Goal: Transaction & Acquisition: Purchase product/service

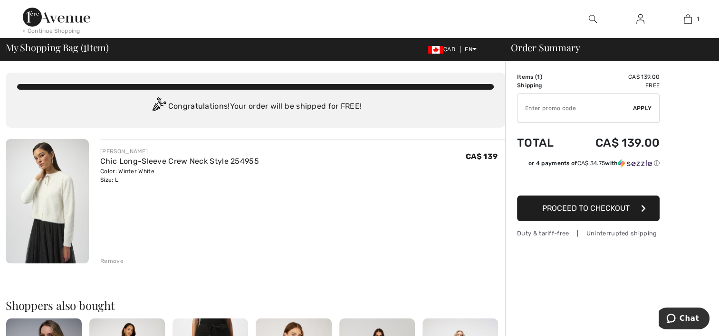
click at [582, 109] on input "TEXT" at bounding box center [575, 108] width 115 height 29
click at [475, 79] on link "Français" at bounding box center [499, 78] width 60 height 14
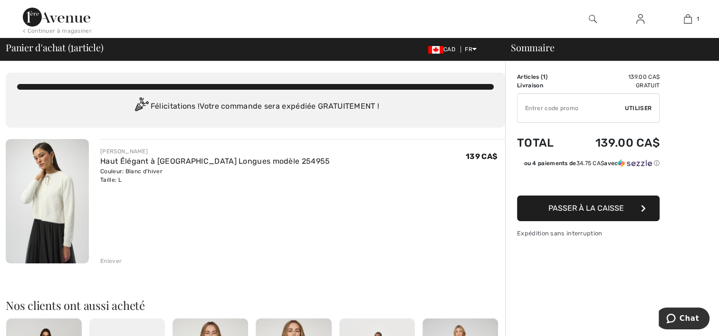
click at [595, 209] on span "Passer à la caisse" at bounding box center [586, 208] width 76 height 9
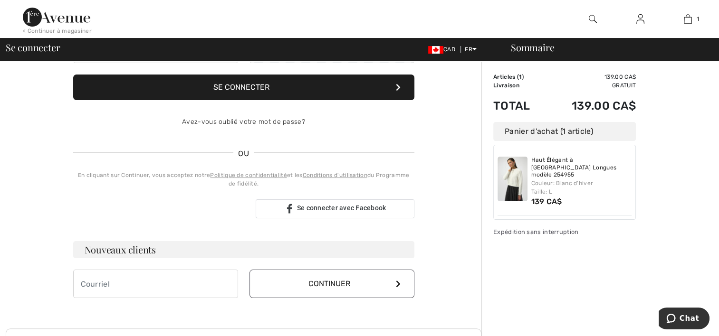
scroll to position [128, 0]
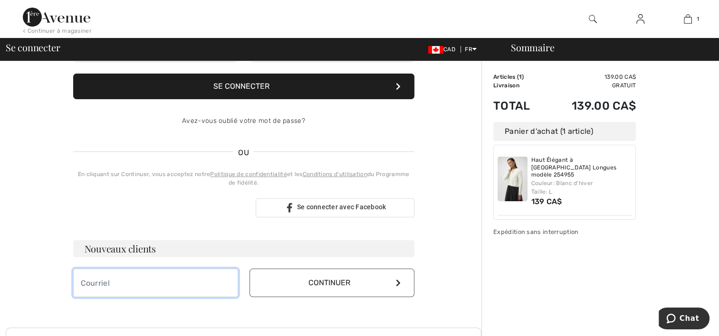
click at [172, 278] on input "email" at bounding box center [155, 283] width 165 height 29
click at [97, 278] on input "email" at bounding box center [155, 283] width 165 height 29
type input "h"
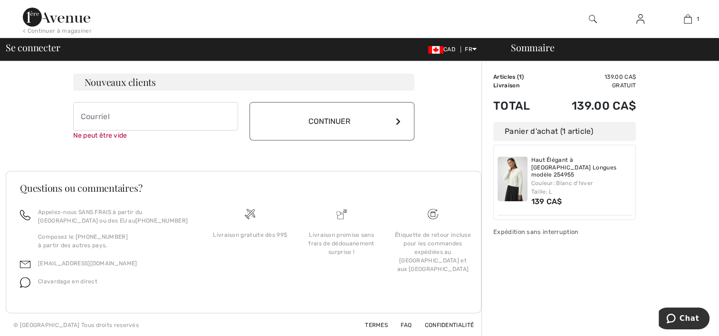
scroll to position [0, 0]
